Goal: Check status

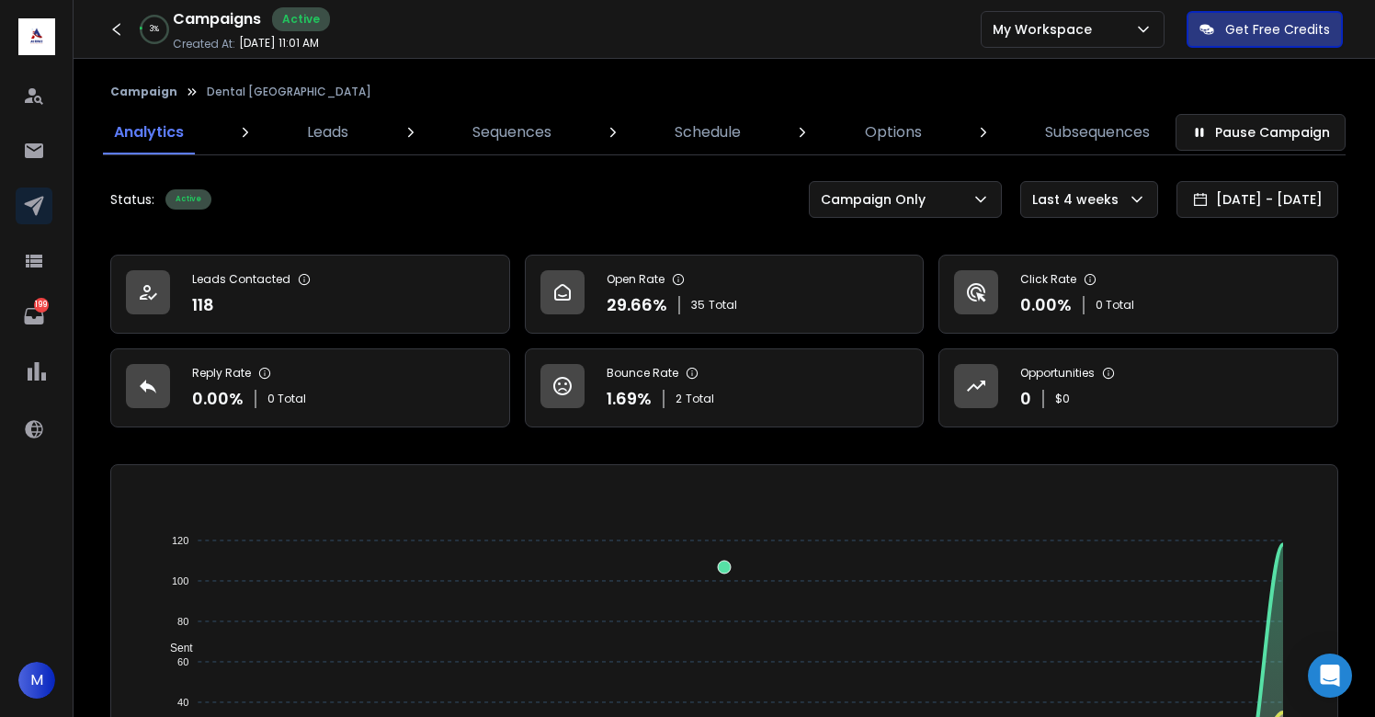
click at [514, 197] on div "Status: Active Pause Campaign Campaign Only Last 4 weeks [DATE] - [DATE]" at bounding box center [724, 199] width 1228 height 37
click at [31, 200] on icon at bounding box center [33, 206] width 19 height 19
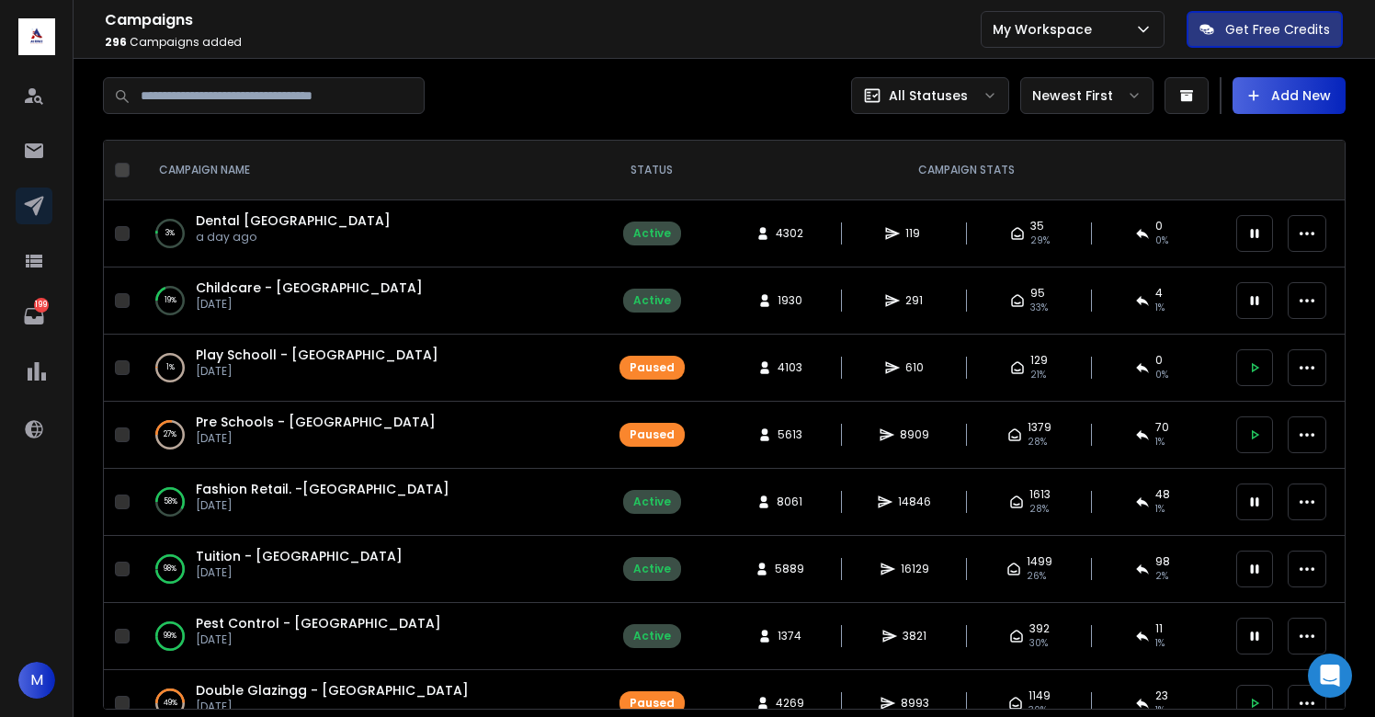
click at [618, 84] on div at bounding box center [413, 95] width 621 height 37
click at [636, 92] on div at bounding box center [413, 95] width 621 height 37
